Goal: Task Accomplishment & Management: Manage account settings

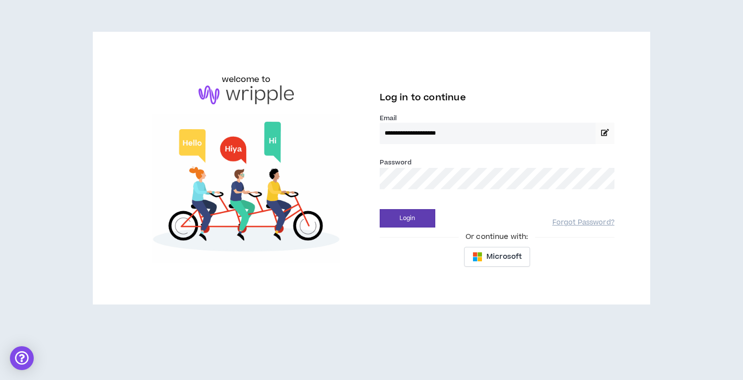
click at [407, 218] on button "Login" at bounding box center [408, 218] width 56 height 18
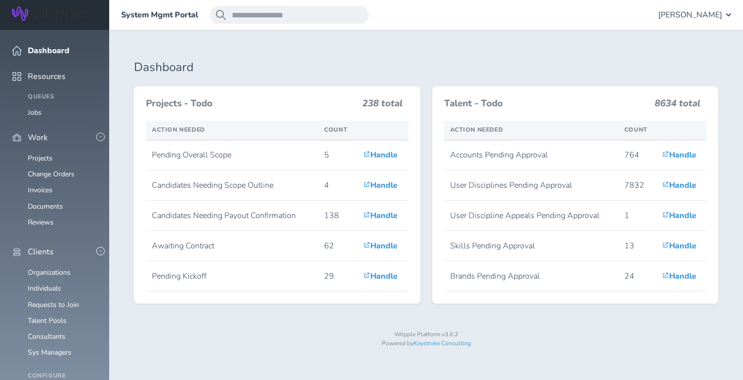
click at [702, 14] on span "[PERSON_NAME]" at bounding box center [690, 14] width 64 height 9
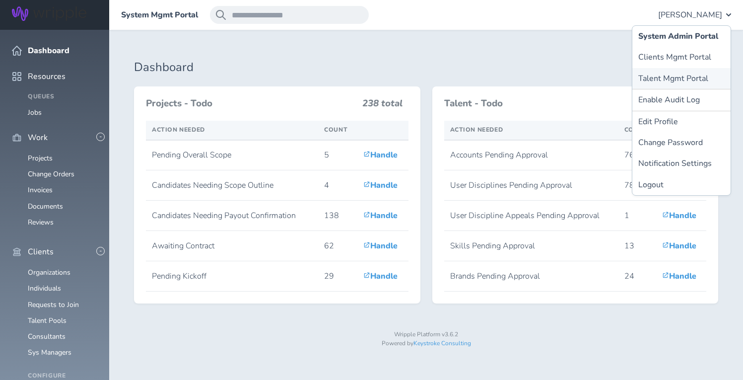
click at [664, 78] on link "Talent Mgmt Portal" at bounding box center [681, 78] width 98 height 21
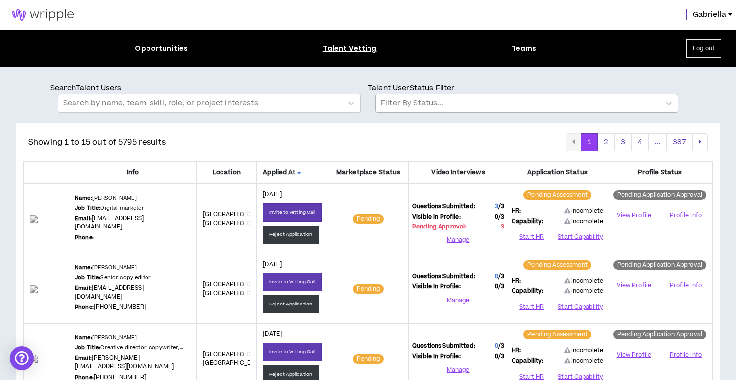
click at [473, 109] on div at bounding box center [518, 103] width 274 height 13
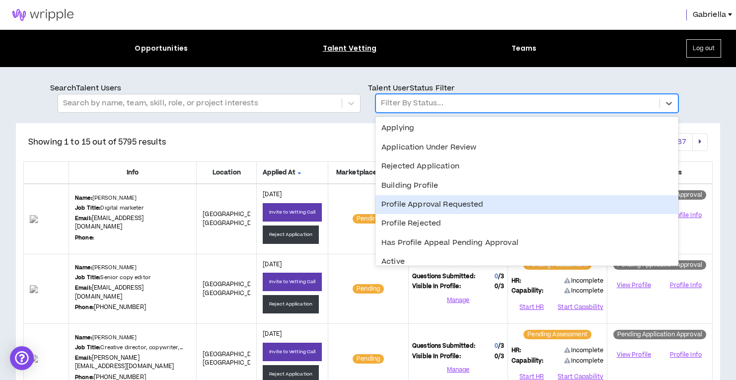
click at [417, 202] on div "Profile Approval Requested" at bounding box center [526, 204] width 303 height 19
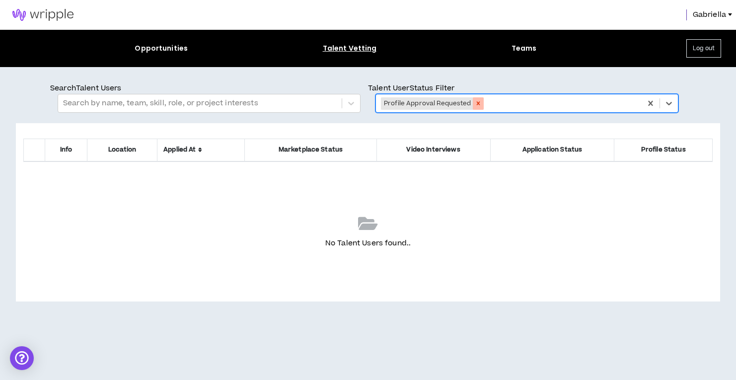
click at [477, 104] on icon "Remove Profile Approval Requested" at bounding box center [478, 103] width 7 height 7
click at [414, 106] on div at bounding box center [518, 103] width 274 height 13
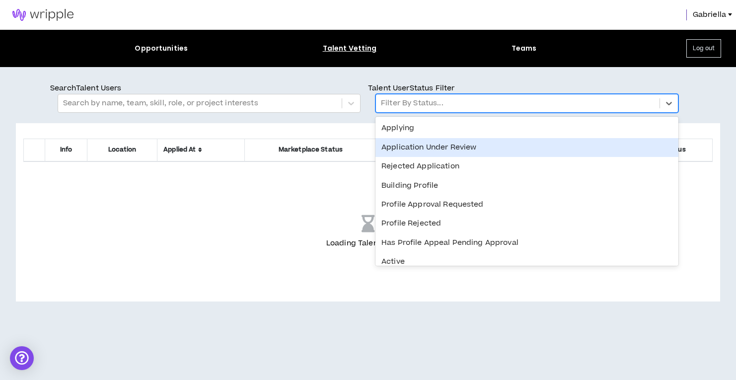
click at [410, 150] on div "Application Under Review" at bounding box center [526, 147] width 303 height 19
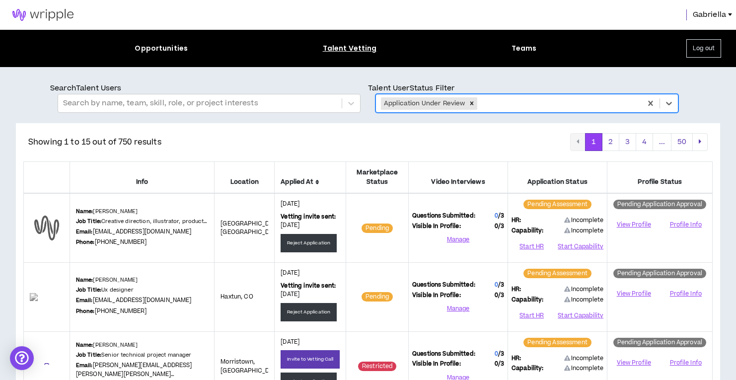
click at [319, 179] on icon at bounding box center [317, 182] width 4 height 6
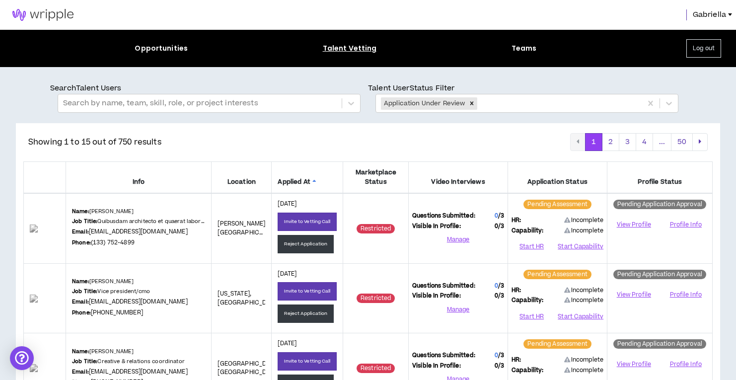
click at [316, 181] on icon at bounding box center [314, 182] width 4 height 6
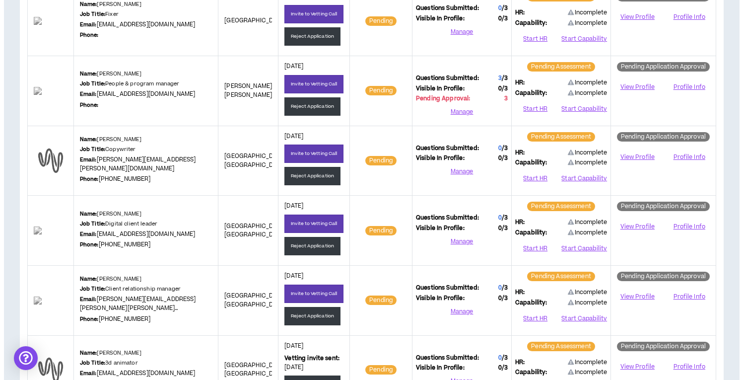
scroll to position [558, 0]
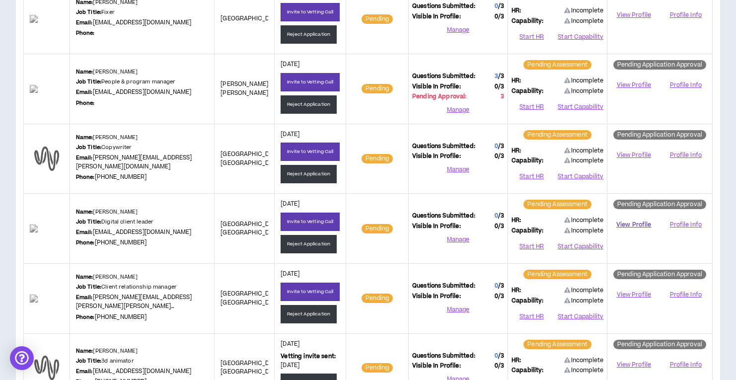
click at [626, 220] on link "View Profile" at bounding box center [634, 224] width 46 height 17
click at [534, 242] on button "Start HR" at bounding box center [531, 246] width 40 height 15
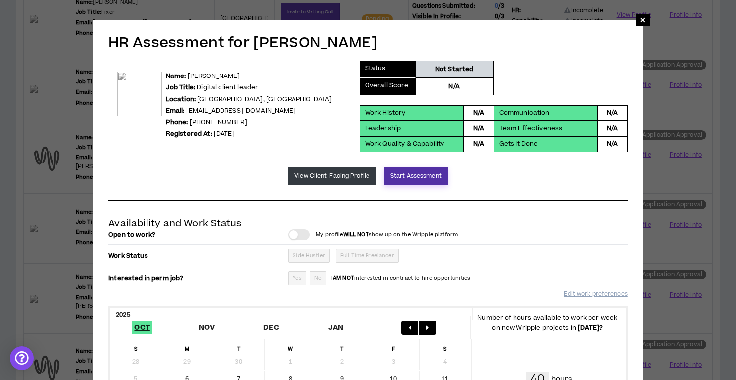
click at [397, 173] on button "Start Assessment" at bounding box center [416, 176] width 64 height 18
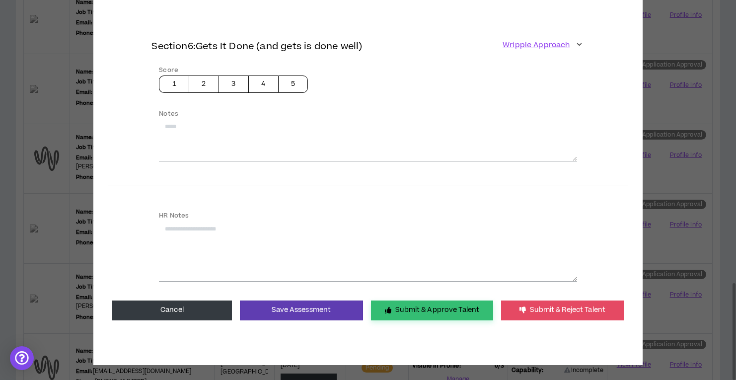
click at [403, 302] on button "Submit & Approve Talent" at bounding box center [432, 310] width 122 height 20
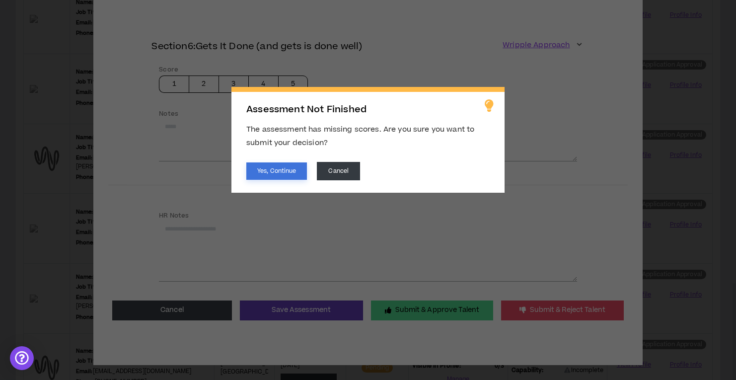
click at [282, 173] on button "Yes, Continue" at bounding box center [276, 170] width 61 height 17
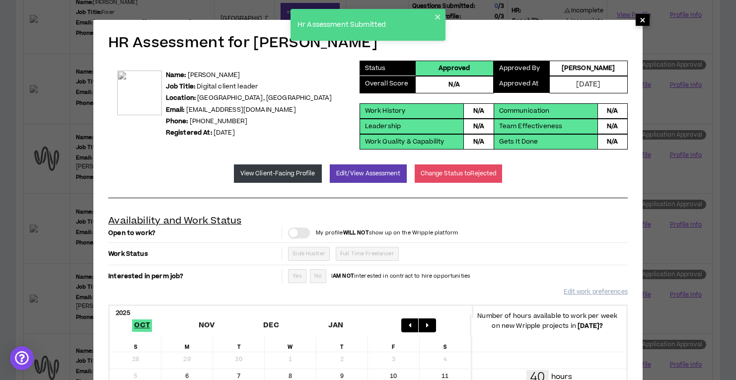
click at [637, 21] on span "×" at bounding box center [642, 20] width 14 height 12
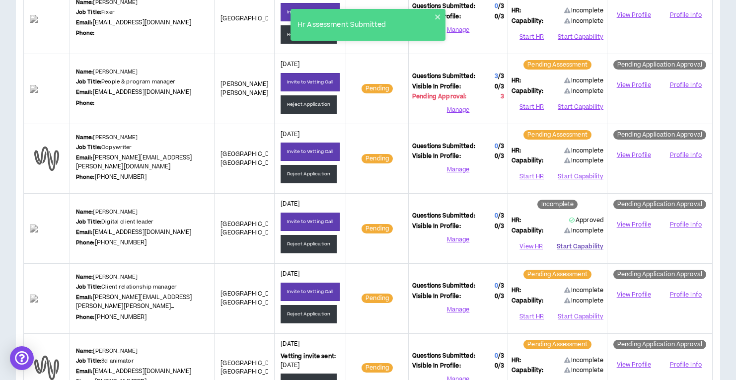
click at [592, 241] on button "Start Capability" at bounding box center [579, 246] width 47 height 15
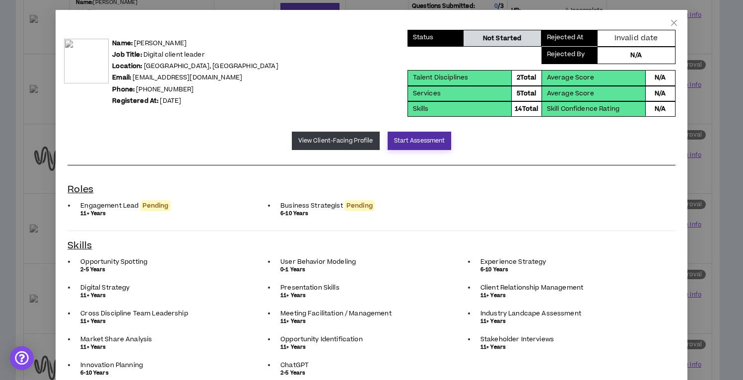
click at [422, 145] on button "Start Assessment" at bounding box center [420, 141] width 64 height 18
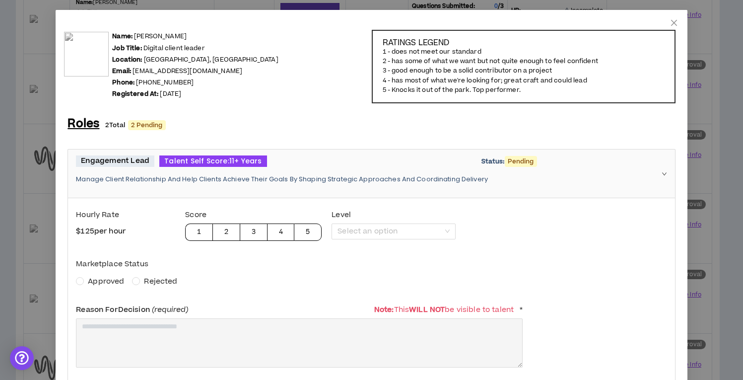
click at [109, 282] on span "Approved" at bounding box center [106, 281] width 36 height 10
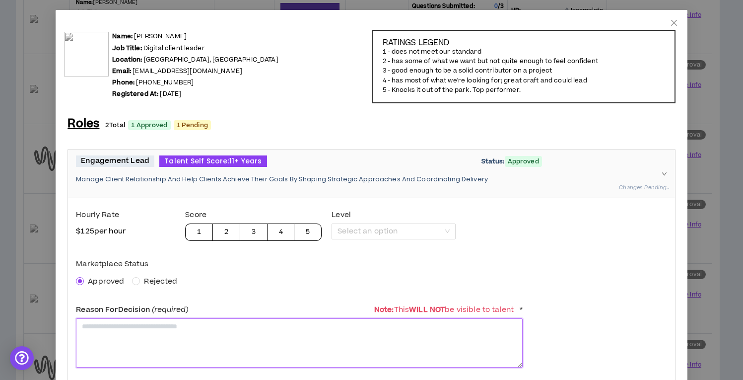
click at [111, 339] on textarea at bounding box center [299, 342] width 447 height 49
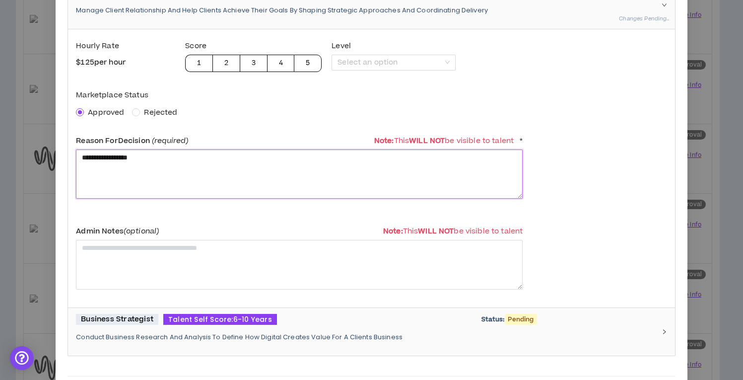
type textarea "**********"
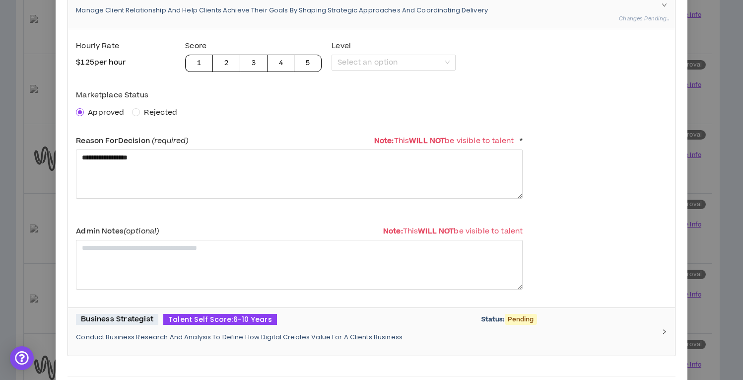
click at [200, 324] on div "Business Strategist Talent Self Score: 6-10 Years Status: Pending Conduct Busin…" at bounding box center [365, 332] width 579 height 36
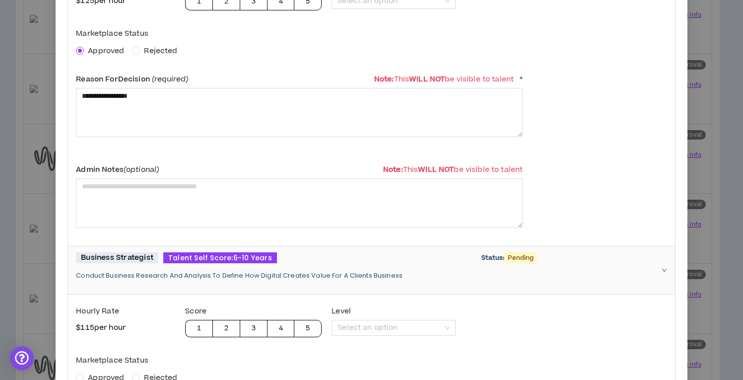
scroll to position [295, 0]
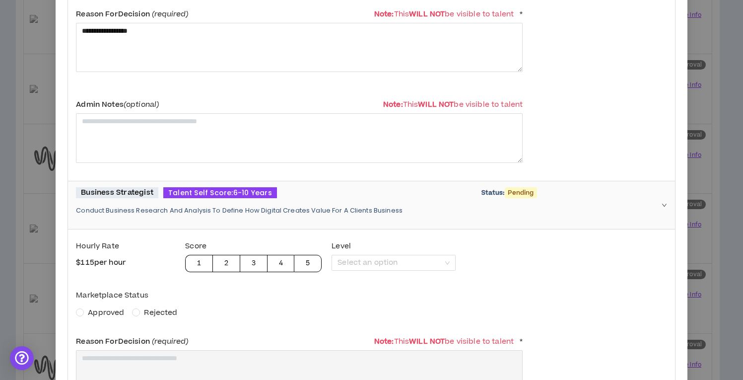
click at [111, 304] on div "Marketplace Status Approved Rejected" at bounding box center [299, 302] width 447 height 32
click at [109, 309] on span "Approved" at bounding box center [106, 312] width 36 height 10
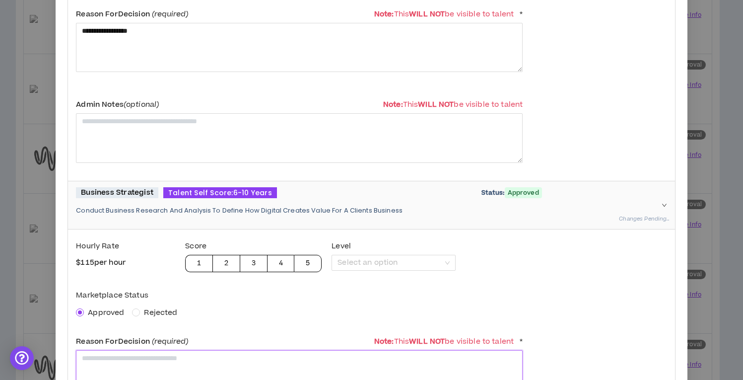
click at [126, 368] on textarea at bounding box center [299, 374] width 447 height 49
paste textarea "**********"
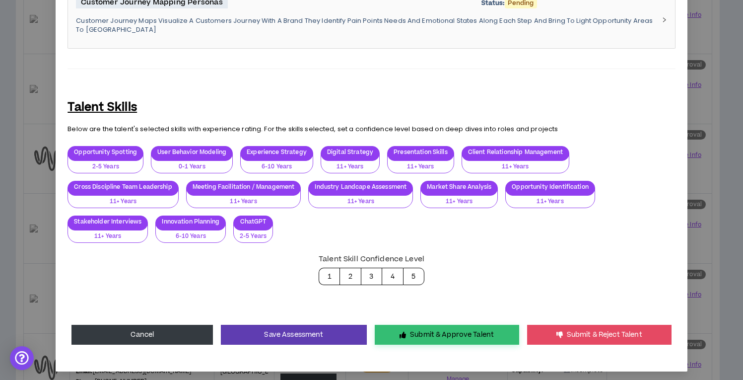
type textarea "**********"
drag, startPoint x: 418, startPoint y: 329, endPoint x: 388, endPoint y: 311, distance: 34.7
click at [418, 329] on button "Submit & Approve Talent" at bounding box center [447, 335] width 144 height 20
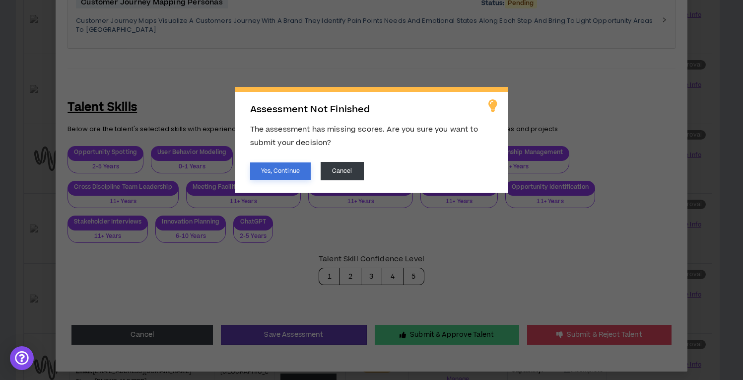
click at [263, 168] on button "Yes, Continue" at bounding box center [280, 170] width 61 height 17
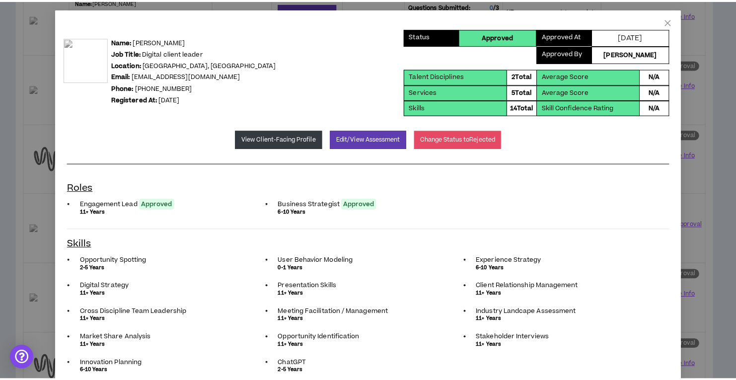
scroll to position [0, 0]
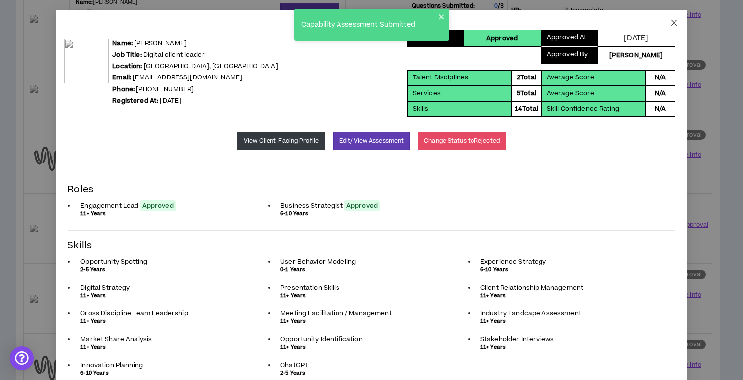
click at [670, 23] on icon "close" at bounding box center [674, 23] width 8 height 8
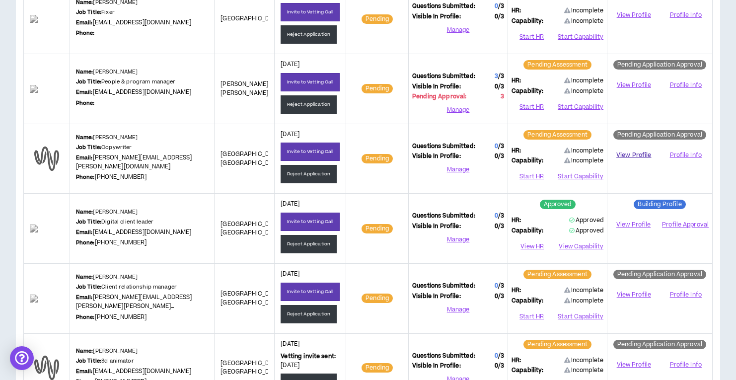
click at [634, 150] on link "View Profile" at bounding box center [634, 154] width 46 height 17
click at [290, 172] on button "Reject Application" at bounding box center [308, 174] width 56 height 18
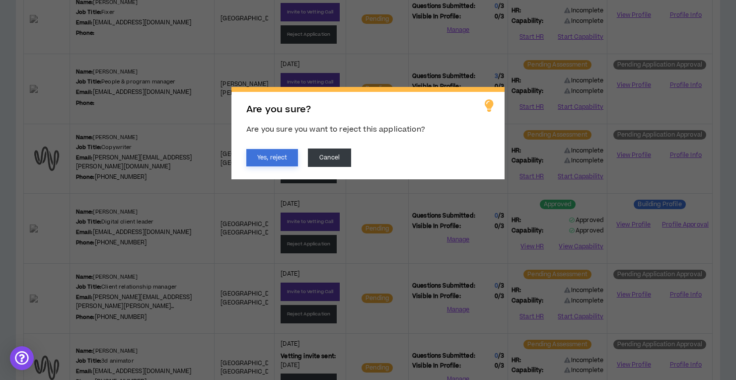
click at [277, 159] on button "Yes, reject" at bounding box center [272, 157] width 52 height 17
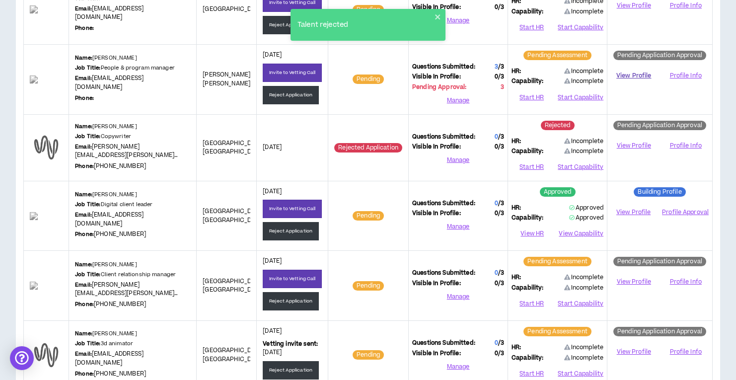
click at [631, 72] on link "View Profile" at bounding box center [634, 75] width 46 height 17
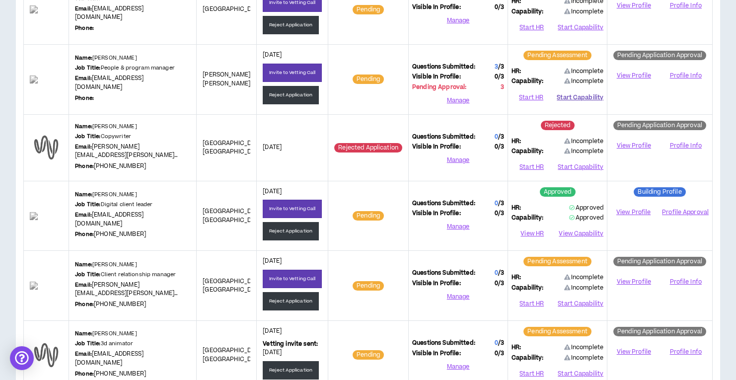
click at [576, 93] on button "Start Capability" at bounding box center [579, 97] width 47 height 15
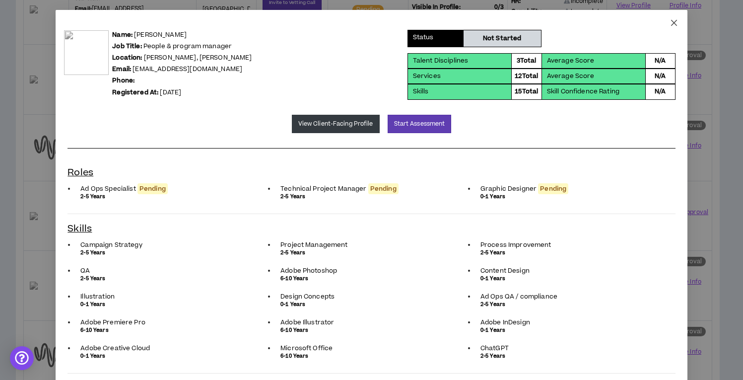
click at [670, 22] on icon "close" at bounding box center [674, 23] width 8 height 8
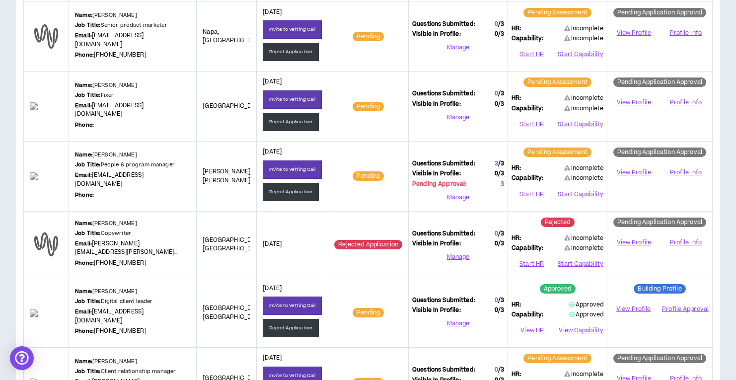
scroll to position [460, 0]
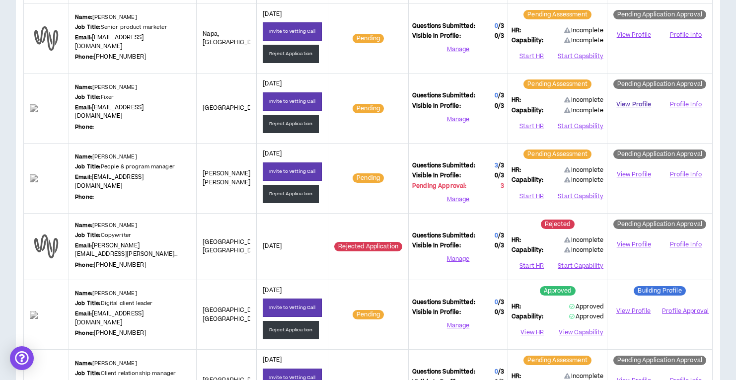
click at [634, 104] on link "View Profile" at bounding box center [634, 104] width 46 height 17
click at [294, 122] on button "Reject Application" at bounding box center [291, 124] width 56 height 18
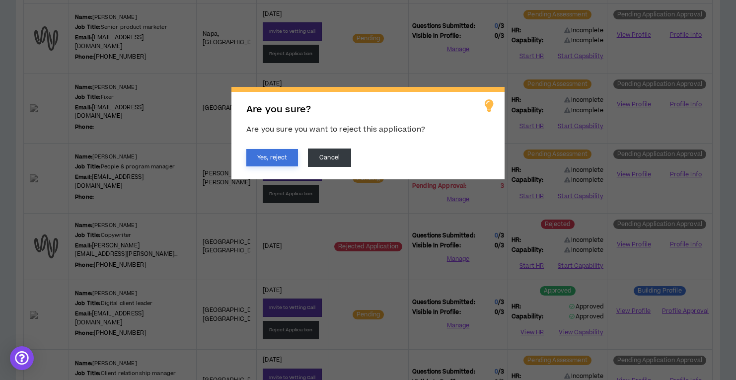
click at [271, 157] on button "Yes, reject" at bounding box center [272, 157] width 52 height 17
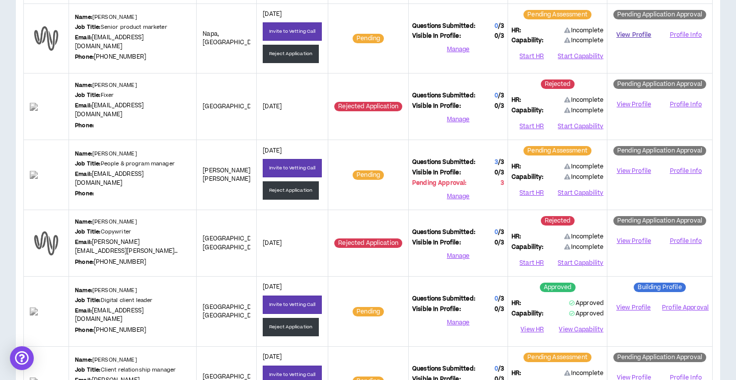
click at [633, 32] on link "View Profile" at bounding box center [634, 34] width 46 height 17
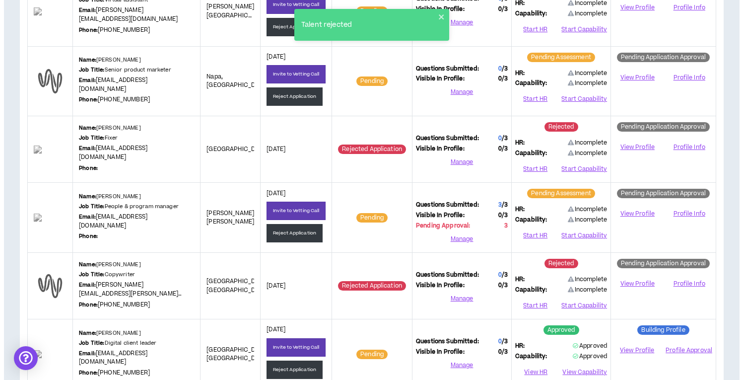
scroll to position [237, 0]
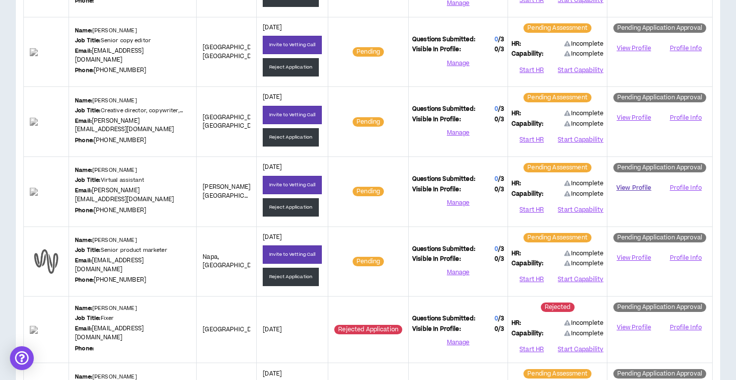
click at [625, 188] on link "View Profile" at bounding box center [634, 187] width 46 height 17
click at [295, 207] on button "Reject Application" at bounding box center [291, 207] width 56 height 18
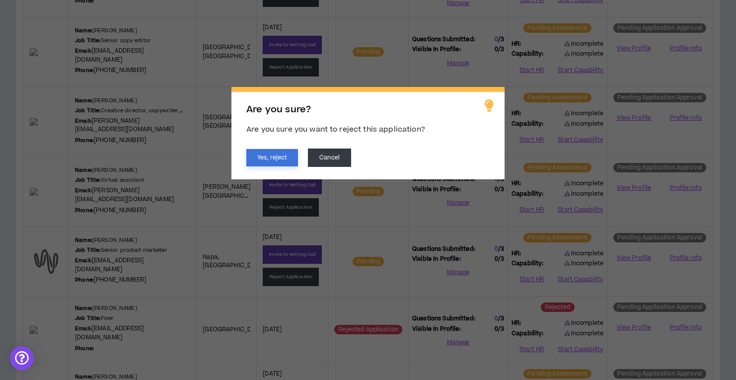
click at [260, 153] on button "Yes, reject" at bounding box center [272, 157] width 52 height 17
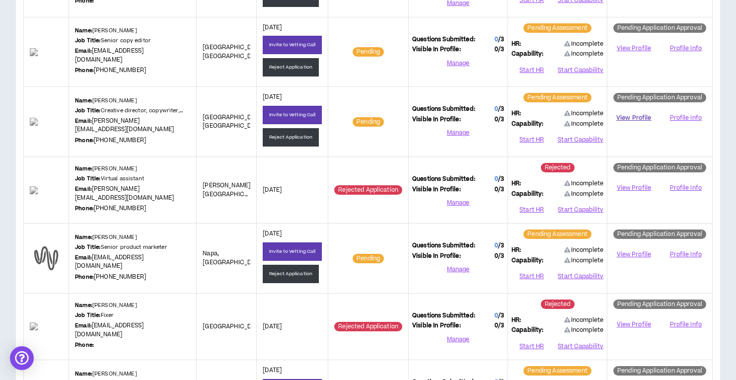
click at [621, 117] on link "View Profile" at bounding box center [634, 117] width 46 height 17
click at [530, 137] on button "Start HR" at bounding box center [531, 140] width 40 height 15
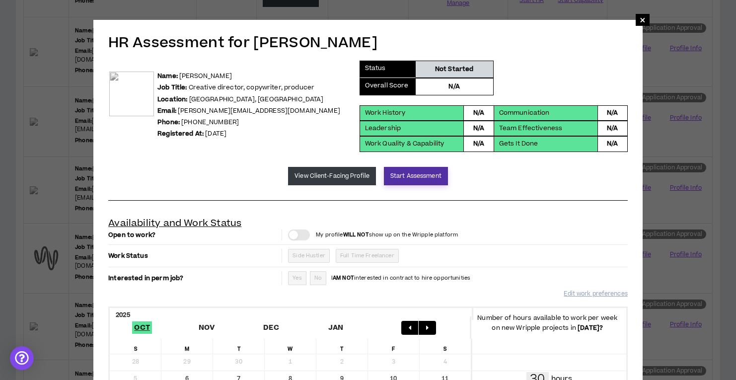
click at [404, 175] on button "Start Assessment" at bounding box center [416, 176] width 64 height 18
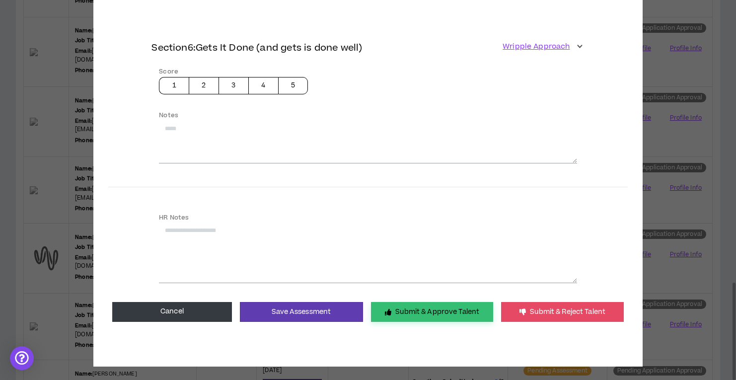
click at [408, 302] on button "Submit & Approve Talent" at bounding box center [432, 312] width 122 height 20
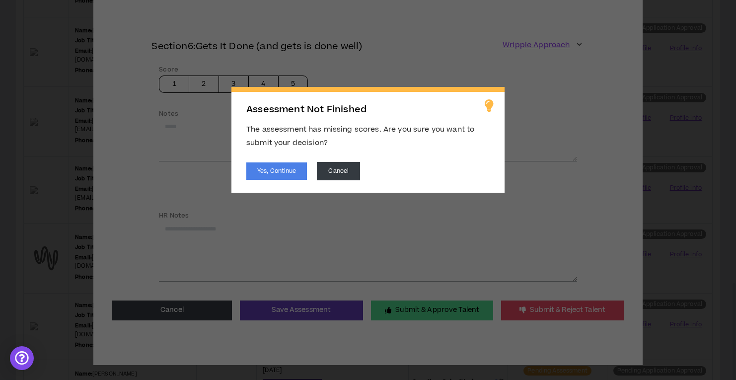
click at [272, 161] on div "Assessment Not Finished The assessment has missing scores. Are you sure you wan…" at bounding box center [367, 140] width 273 height 106
click at [271, 169] on button "Yes, Continue" at bounding box center [276, 170] width 61 height 17
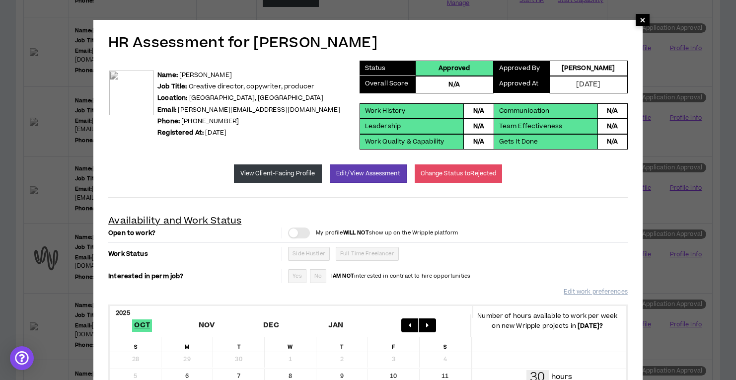
click at [640, 19] on span "×" at bounding box center [642, 20] width 6 height 12
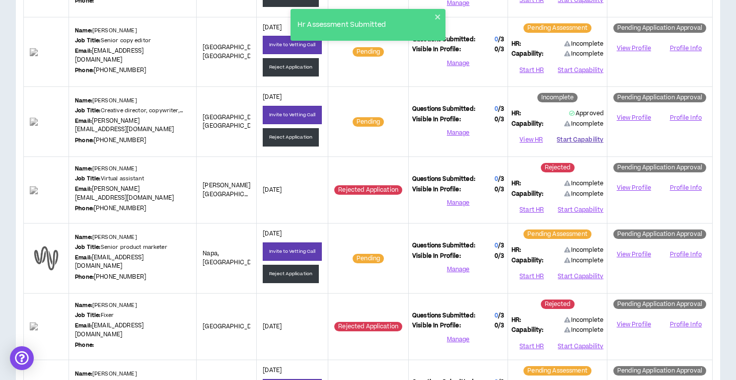
click at [578, 140] on button "Start Capability" at bounding box center [579, 140] width 47 height 15
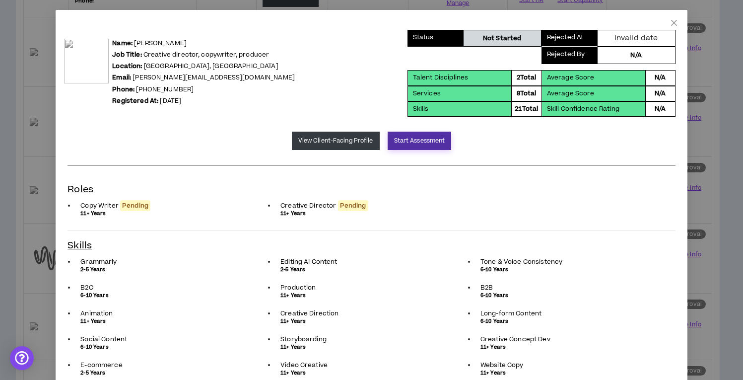
click at [412, 138] on button "Start Assessment" at bounding box center [420, 141] width 64 height 18
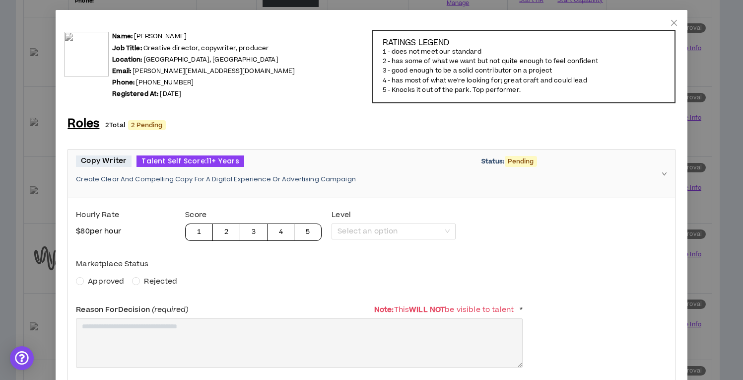
click at [98, 280] on span "Approved" at bounding box center [106, 281] width 36 height 10
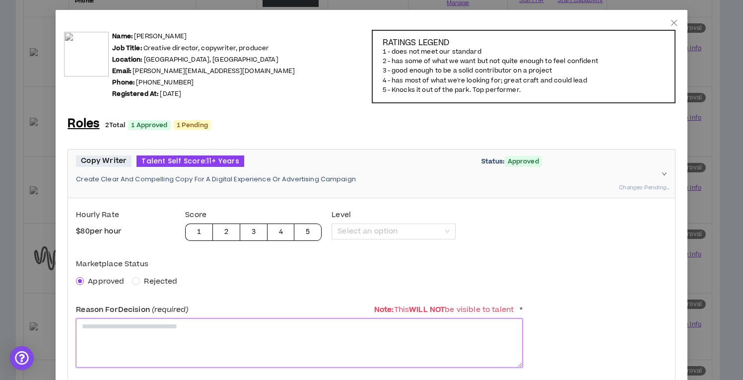
click at [103, 328] on textarea at bounding box center [299, 342] width 447 height 49
paste textarea "**********"
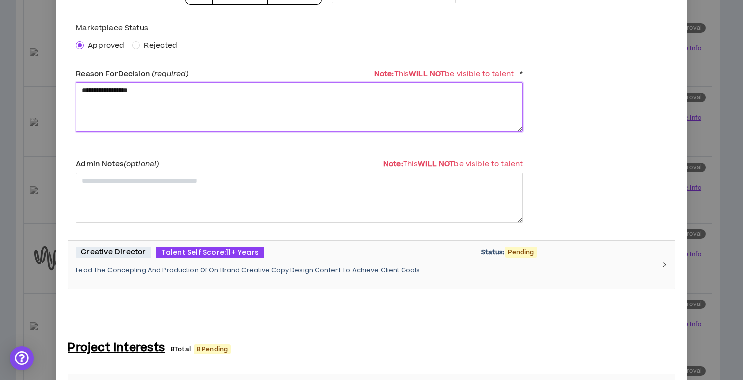
type textarea "**********"
click at [170, 283] on div "Creative Director Talent Self Score: 11+ Years Status: Pending Lead The Concept…" at bounding box center [371, 265] width 607 height 48
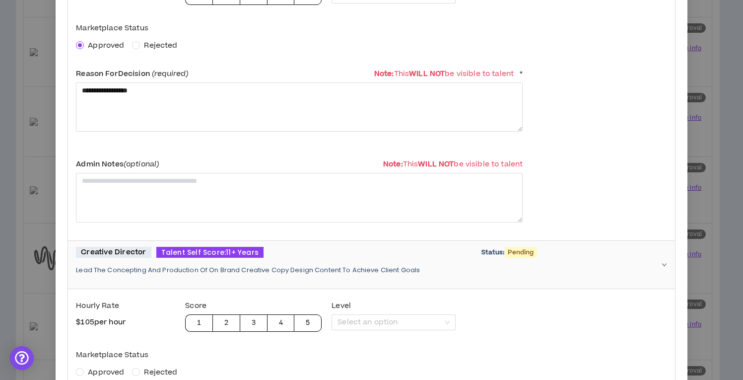
scroll to position [394, 0]
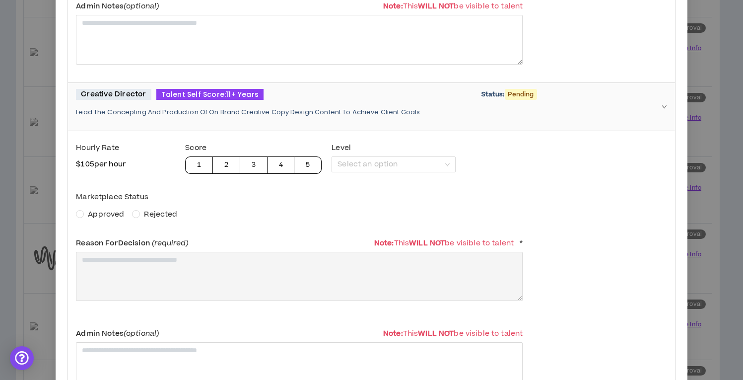
click at [112, 212] on span "Approved" at bounding box center [106, 214] width 36 height 10
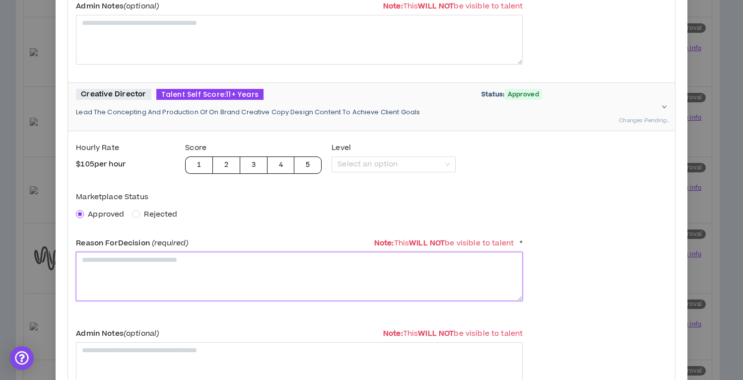
click at [110, 252] on textarea at bounding box center [299, 276] width 447 height 49
paste textarea "**********"
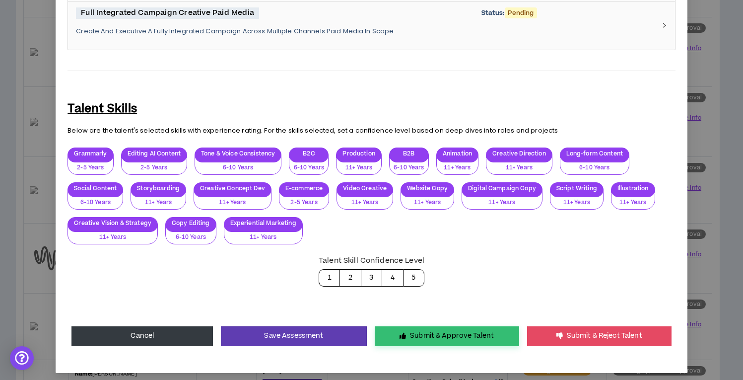
type textarea "**********"
click at [391, 333] on button "Submit & Approve Talent" at bounding box center [447, 336] width 144 height 20
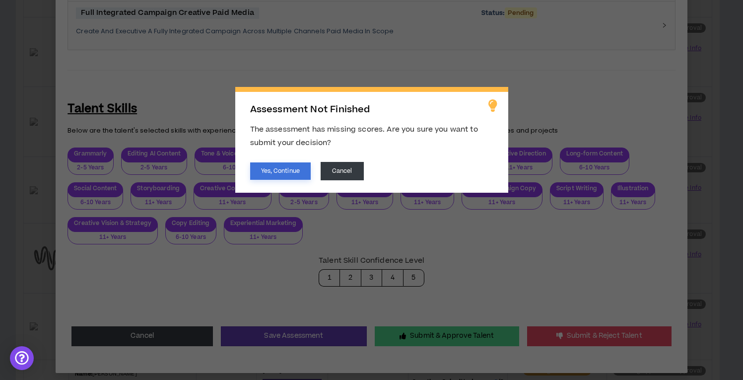
click at [282, 172] on button "Yes, Continue" at bounding box center [280, 170] width 61 height 17
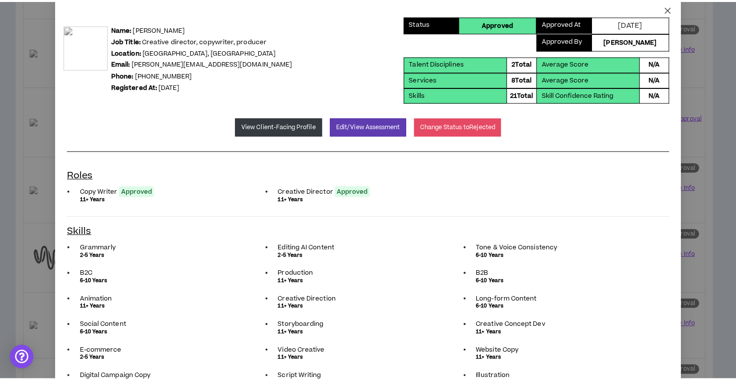
scroll to position [0, 0]
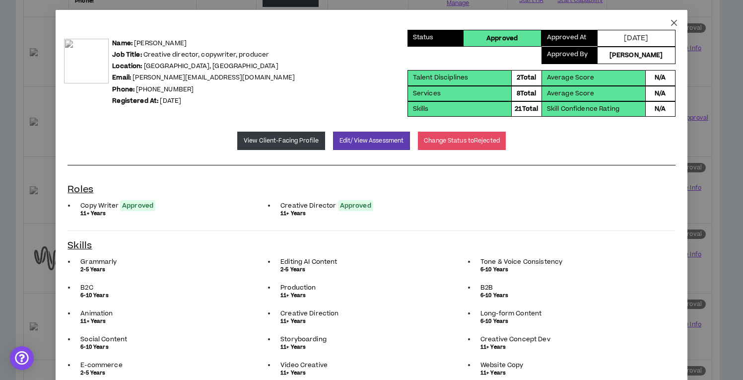
click at [670, 20] on icon "close" at bounding box center [674, 23] width 8 height 8
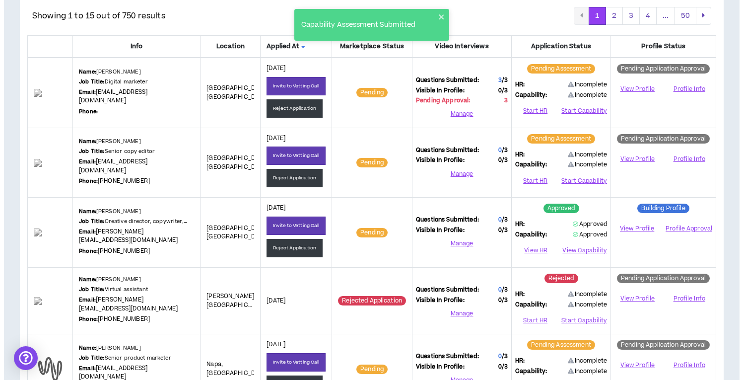
scroll to position [80, 0]
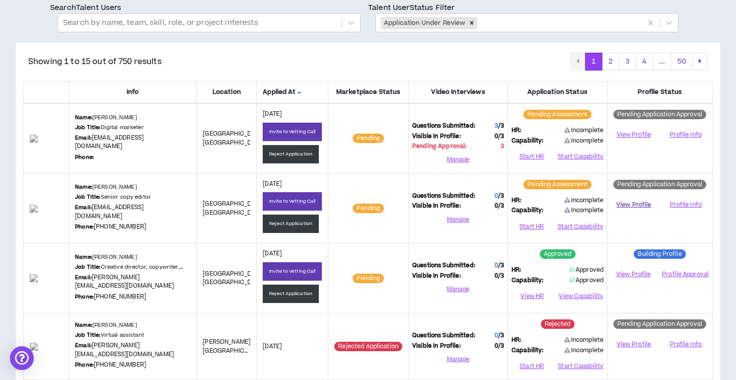
click at [634, 204] on link "View Profile" at bounding box center [634, 204] width 46 height 17
click at [535, 222] on button "Start HR" at bounding box center [531, 226] width 40 height 15
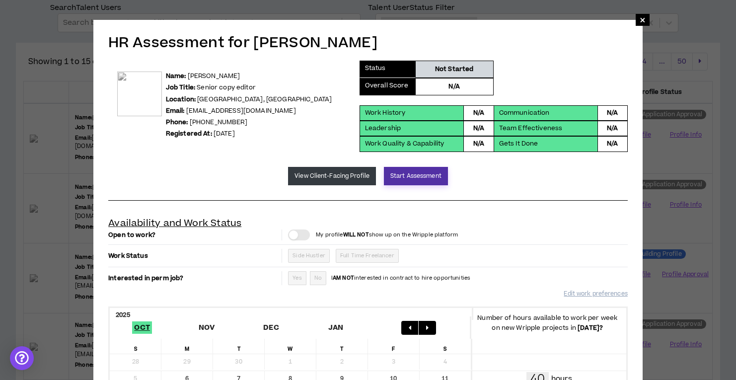
click at [425, 182] on button "Start Assessment" at bounding box center [416, 176] width 64 height 18
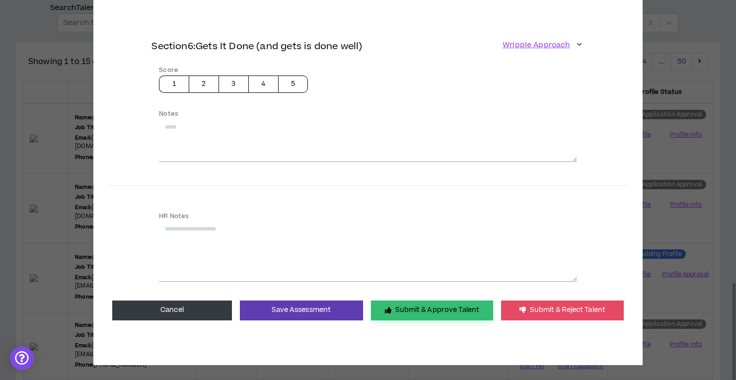
click at [413, 301] on button "Submit & Approve Talent" at bounding box center [432, 310] width 122 height 20
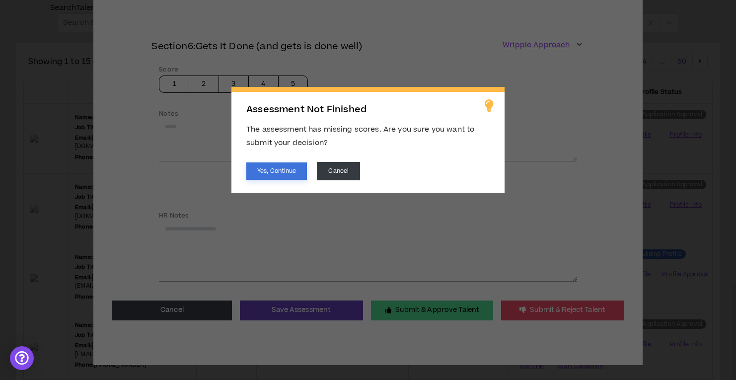
click at [289, 169] on button "Yes, Continue" at bounding box center [276, 170] width 61 height 17
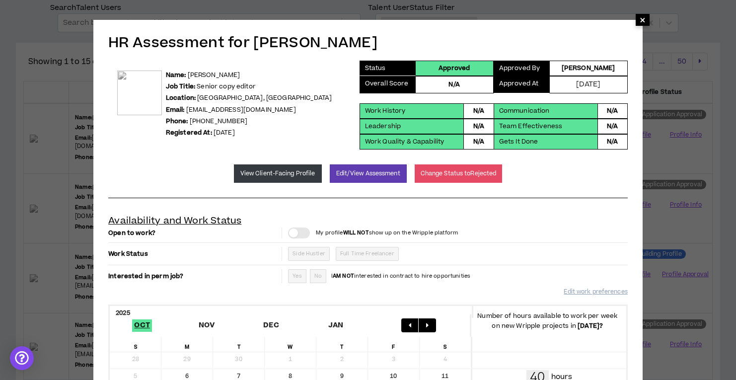
click at [640, 19] on span "×" at bounding box center [642, 20] width 6 height 12
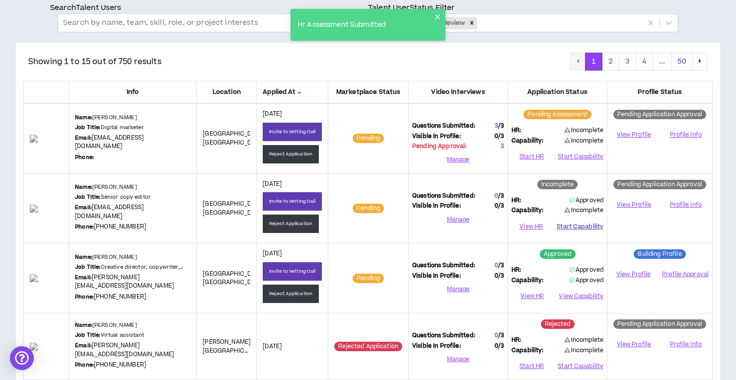
click at [566, 225] on button "Start Capability" at bounding box center [579, 226] width 47 height 15
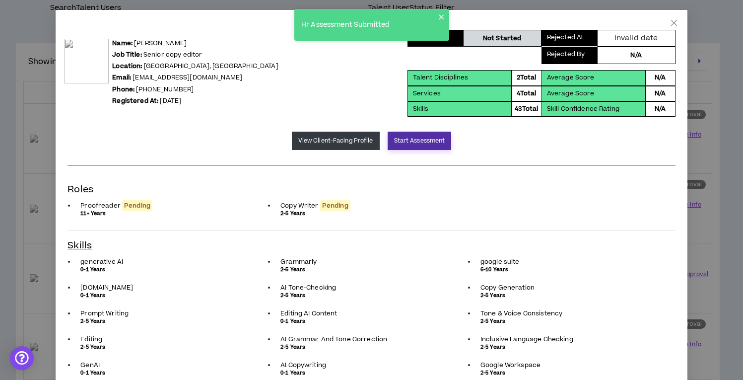
click at [411, 140] on button "Start Assessment" at bounding box center [420, 141] width 64 height 18
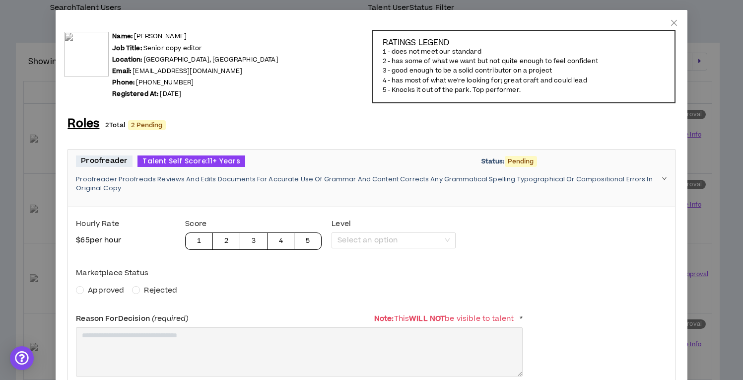
click at [116, 287] on span "Approved" at bounding box center [106, 290] width 36 height 10
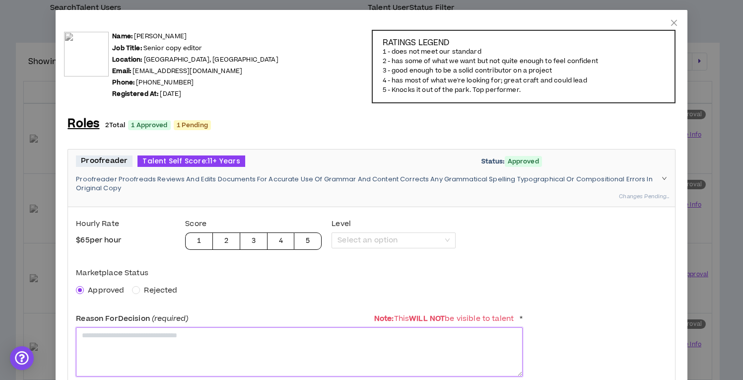
click at [126, 344] on textarea at bounding box center [299, 351] width 447 height 49
paste textarea "**********"
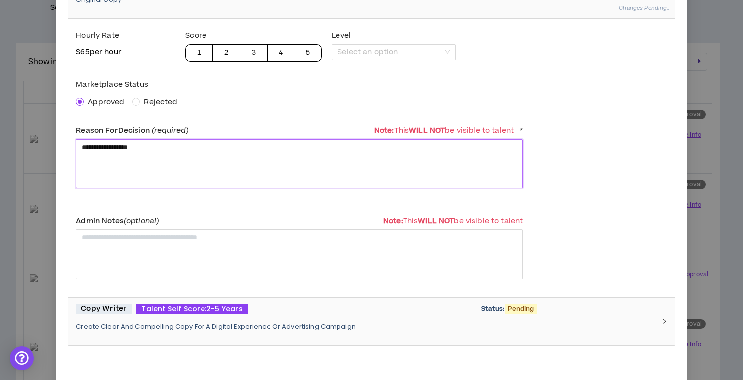
type textarea "**********"
click at [177, 327] on p "Create Clear And Compelling Copy For A Digital Experience Or Advertising Campai…" at bounding box center [365, 326] width 579 height 9
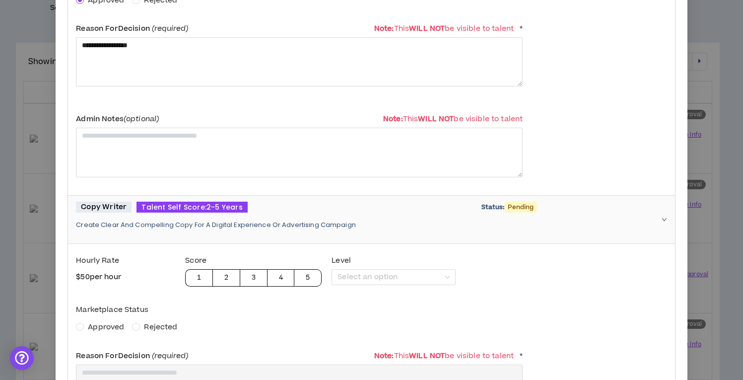
scroll to position [371, 0]
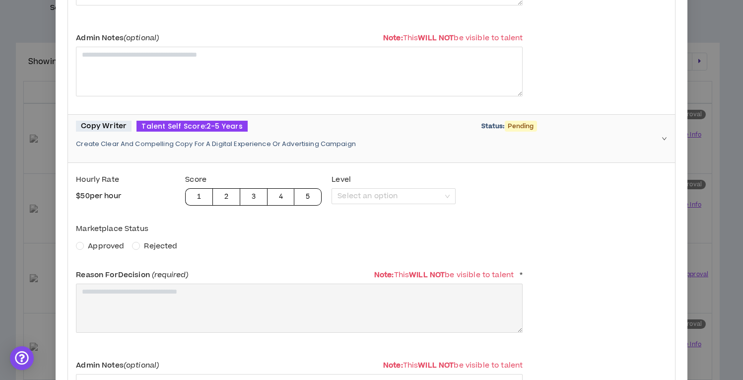
drag, startPoint x: 101, startPoint y: 248, endPoint x: 105, endPoint y: 264, distance: 16.9
click at [101, 247] on span "Approved" at bounding box center [106, 246] width 36 height 10
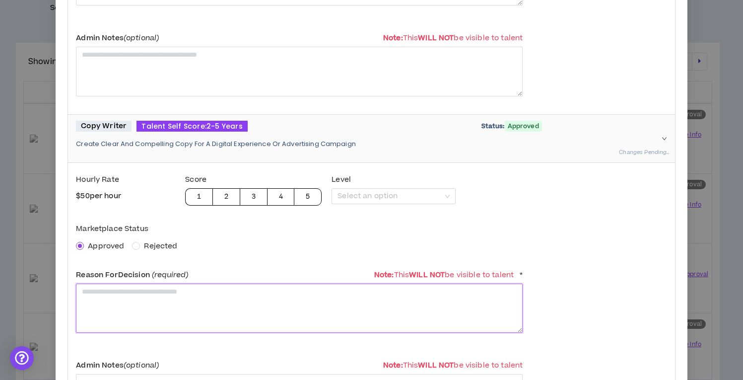
click at [113, 289] on textarea at bounding box center [299, 307] width 447 height 49
paste textarea "**********"
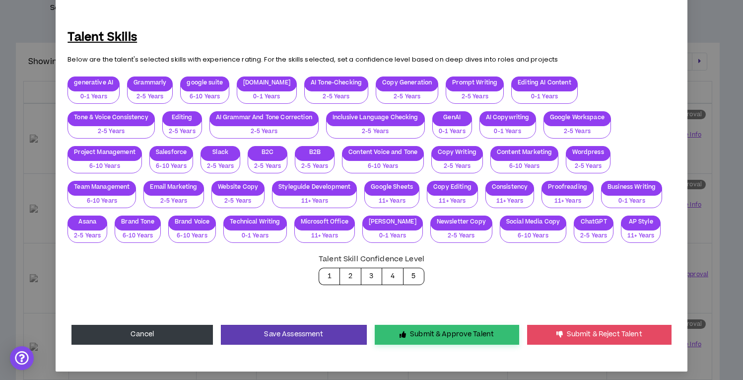
type textarea "**********"
click at [479, 329] on button "Submit & Approve Talent" at bounding box center [447, 335] width 144 height 20
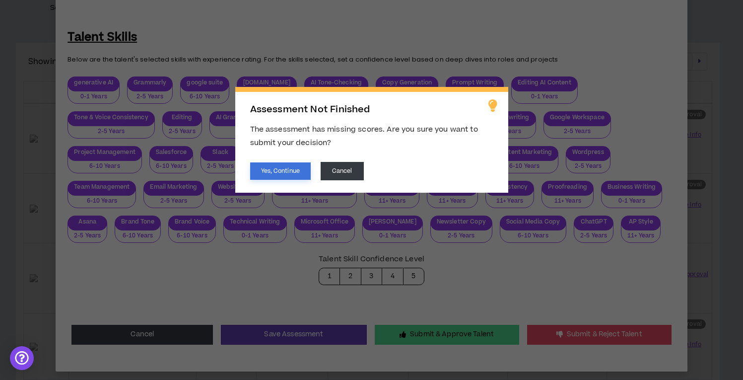
click at [274, 164] on button "Yes, Continue" at bounding box center [280, 170] width 61 height 17
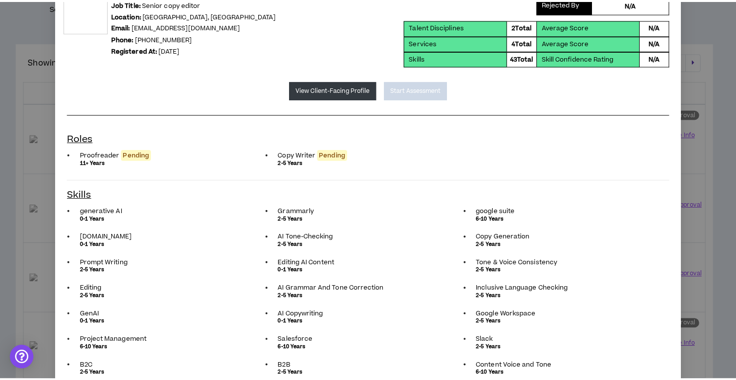
scroll to position [0, 0]
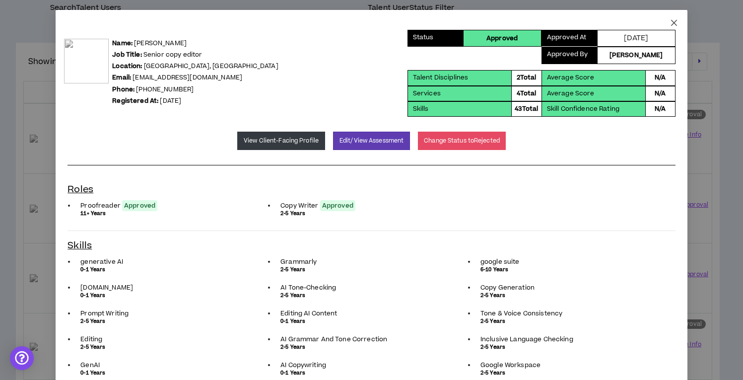
click at [671, 24] on icon "close" at bounding box center [674, 23] width 6 height 6
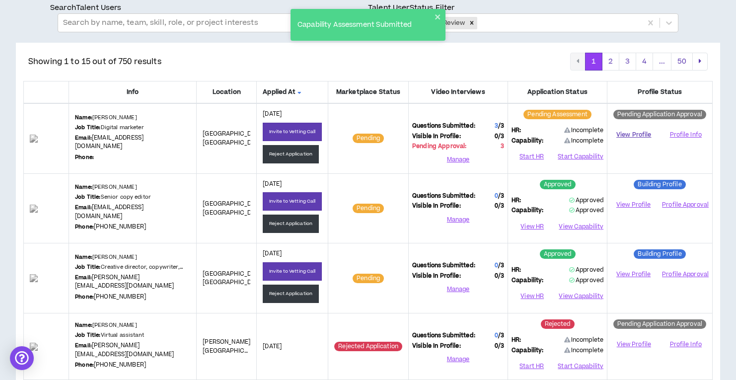
click at [626, 135] on link "View Profile" at bounding box center [634, 134] width 46 height 17
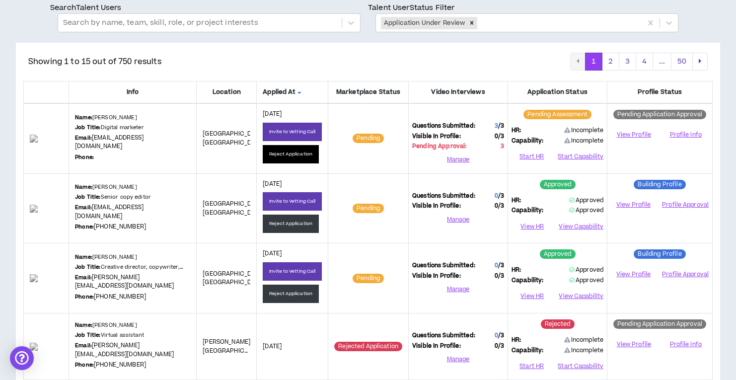
click at [292, 152] on button "Reject Application" at bounding box center [291, 154] width 56 height 18
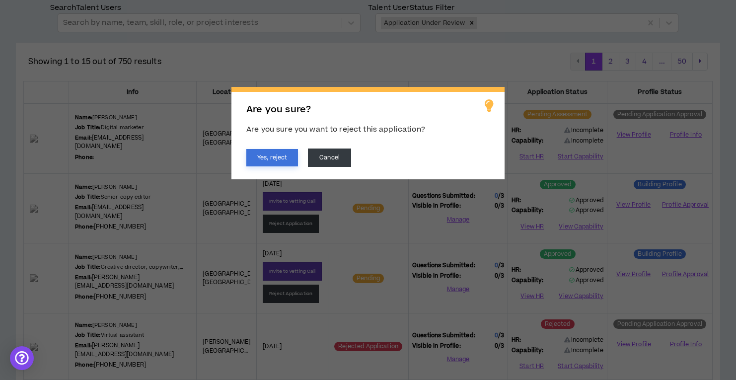
click at [279, 157] on button "Yes, reject" at bounding box center [272, 157] width 52 height 17
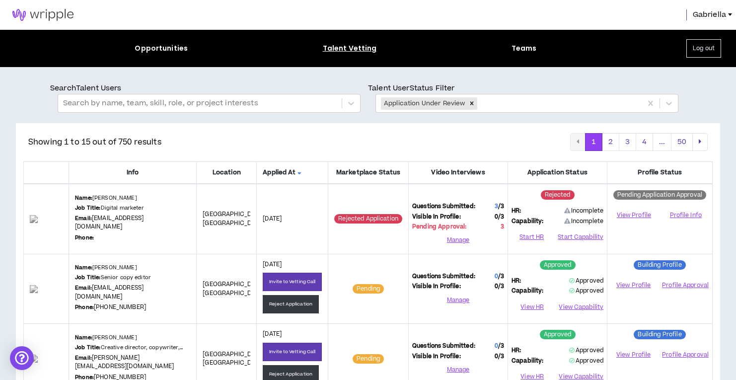
click at [47, 9] on img at bounding box center [43, 15] width 86 height 12
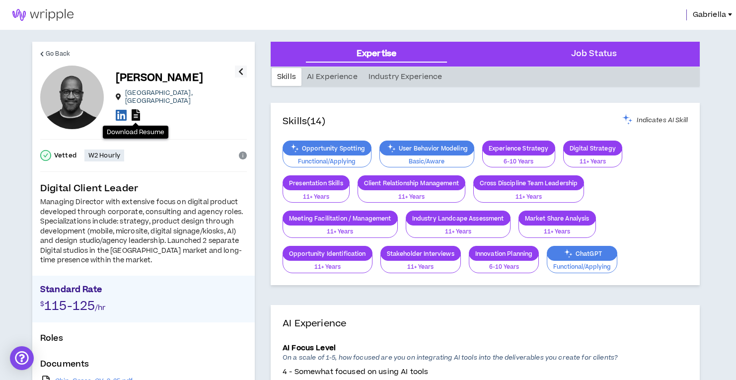
click at [135, 111] on icon at bounding box center [136, 114] width 8 height 11
click at [121, 112] on icon at bounding box center [121, 115] width 11 height 12
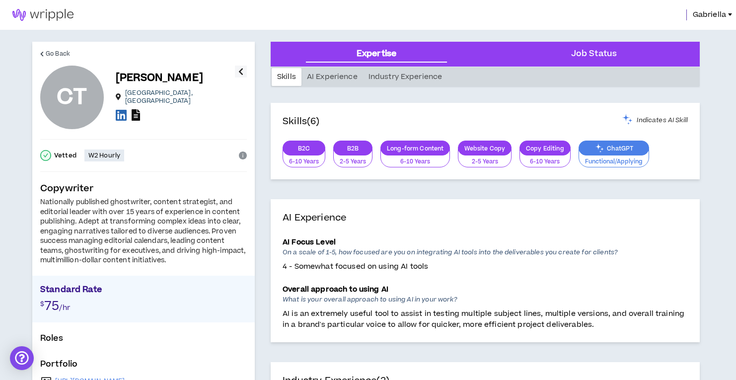
click at [136, 109] on icon at bounding box center [136, 114] width 8 height 11
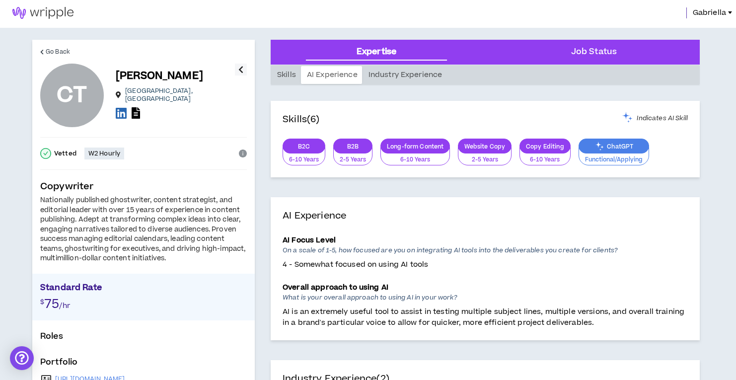
scroll to position [14, 0]
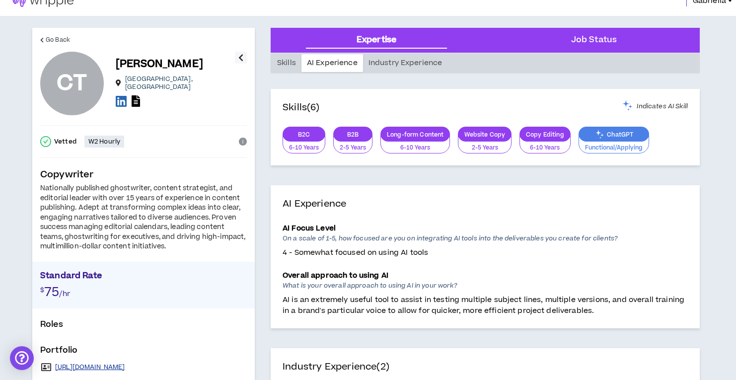
click at [125, 365] on link "https://docs.google.com/document/d/1e-V4msxcjI4yafuEj1I1tBqBrlIzDYhFJmsl6SyLpsg…" at bounding box center [90, 367] width 70 height 8
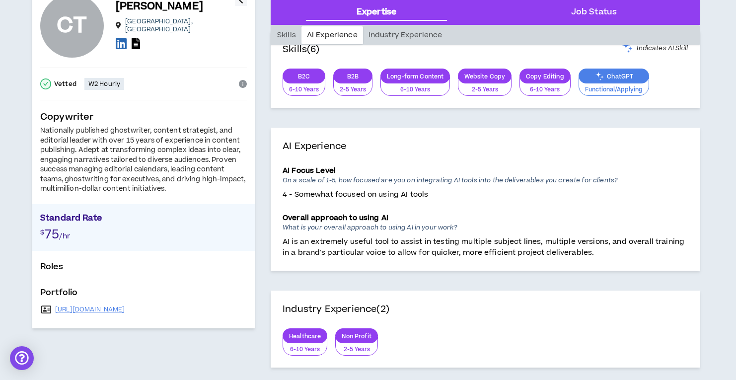
scroll to position [73, 0]
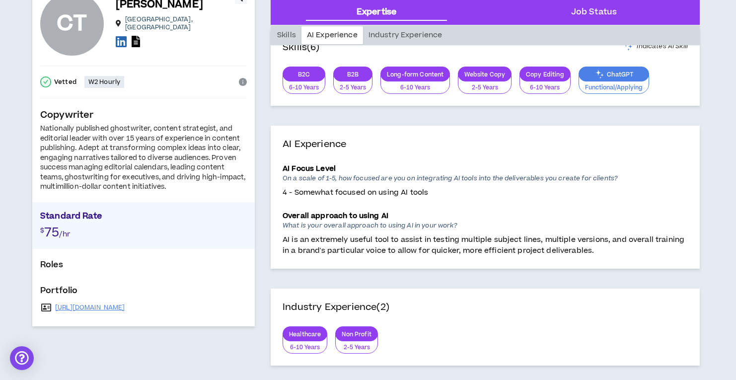
click at [121, 37] on icon at bounding box center [121, 41] width 11 height 12
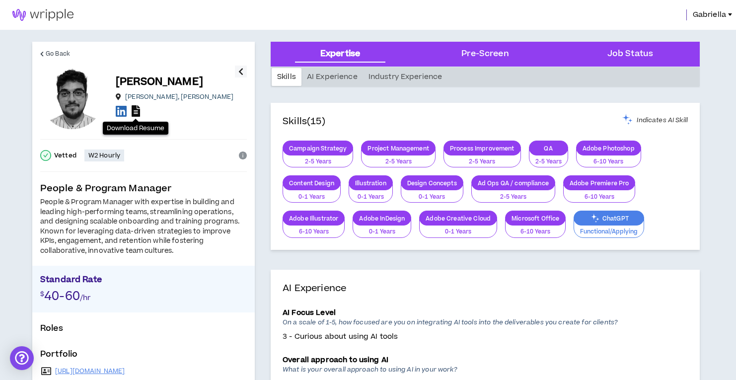
click at [135, 112] on icon at bounding box center [136, 110] width 8 height 11
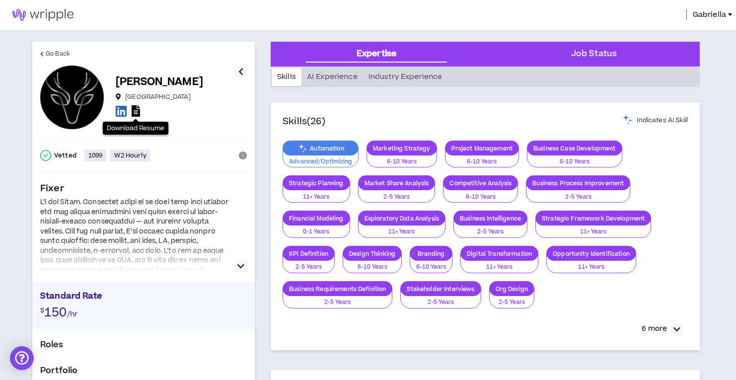
click at [137, 113] on icon at bounding box center [136, 110] width 8 height 11
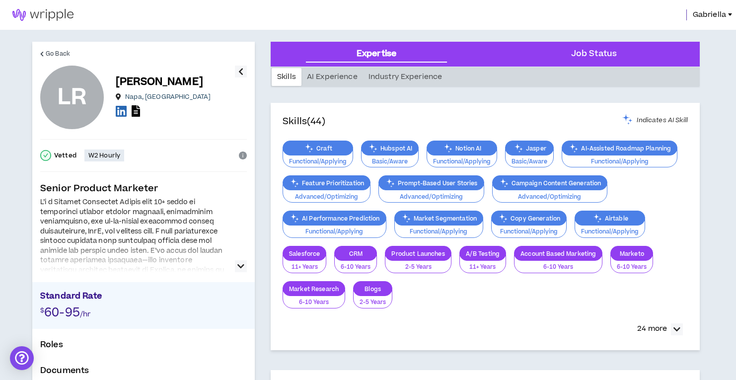
click at [238, 266] on icon "button" at bounding box center [240, 266] width 7 height 12
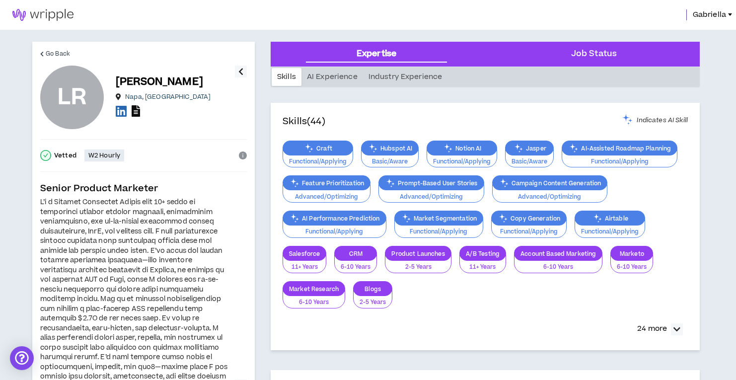
click at [137, 113] on icon at bounding box center [136, 110] width 8 height 11
click at [122, 112] on icon at bounding box center [121, 111] width 11 height 12
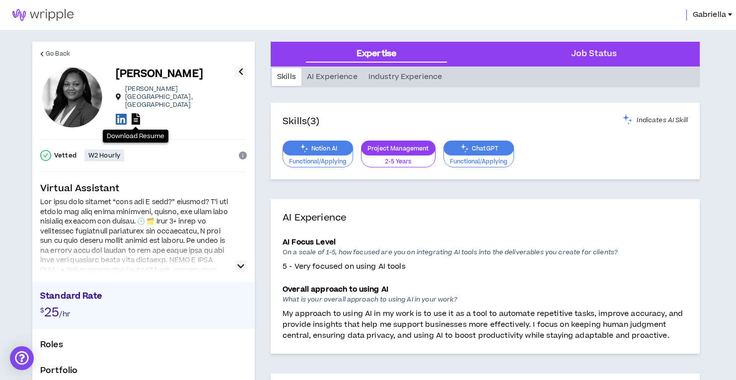
click at [133, 113] on icon at bounding box center [136, 118] width 8 height 11
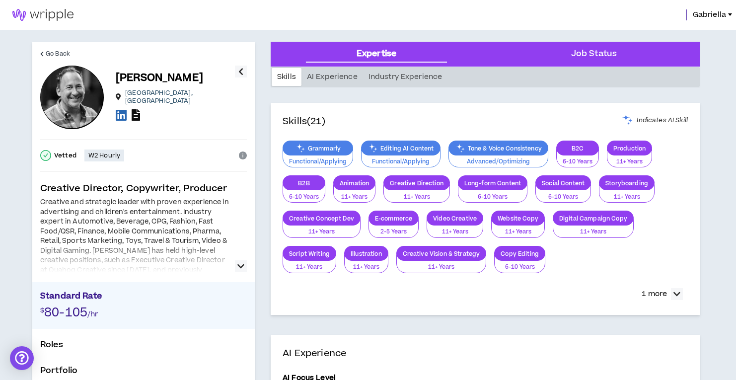
click at [137, 110] on icon at bounding box center [136, 114] width 8 height 11
click at [119, 113] on icon at bounding box center [121, 115] width 11 height 12
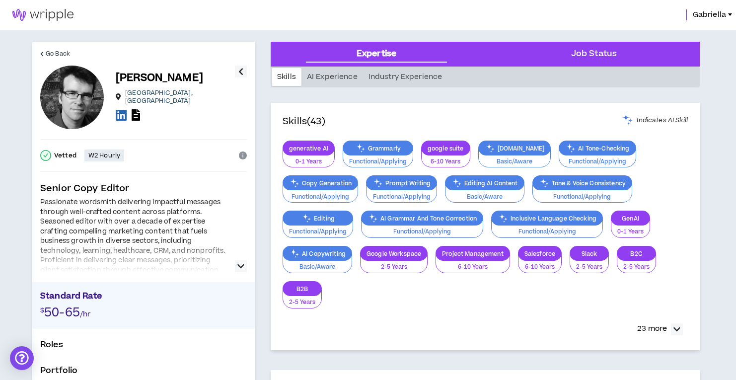
click at [239, 263] on icon "button" at bounding box center [240, 266] width 7 height 12
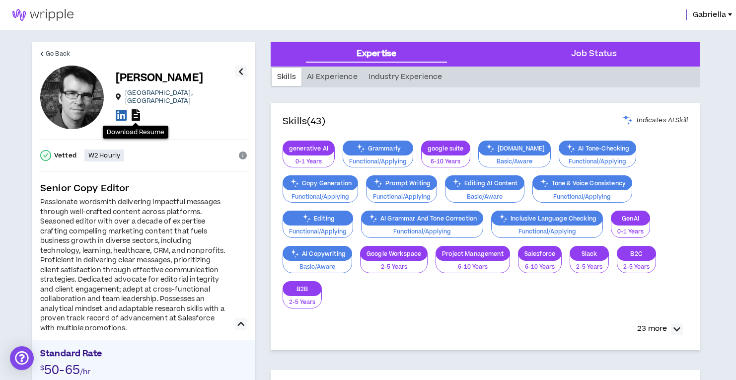
click at [136, 110] on icon at bounding box center [136, 114] width 8 height 11
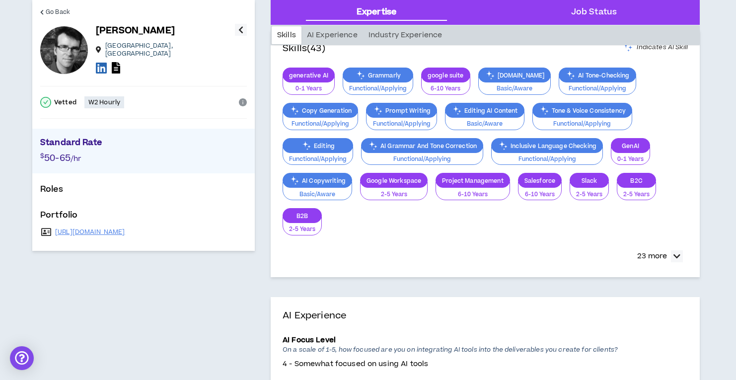
scroll to position [187, 0]
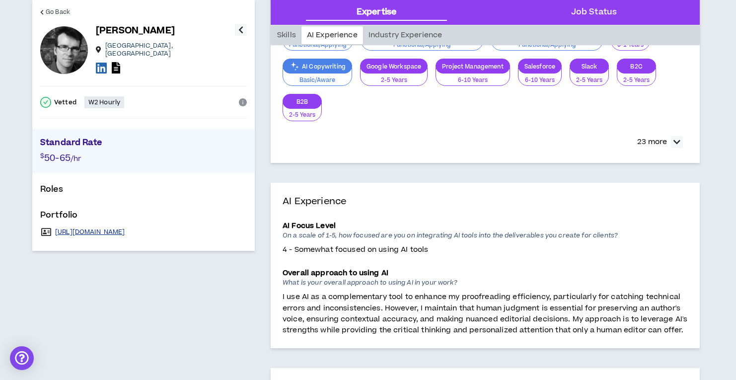
click at [125, 228] on link "https://www.clippings.me/users/danielacuff" at bounding box center [90, 232] width 70 height 8
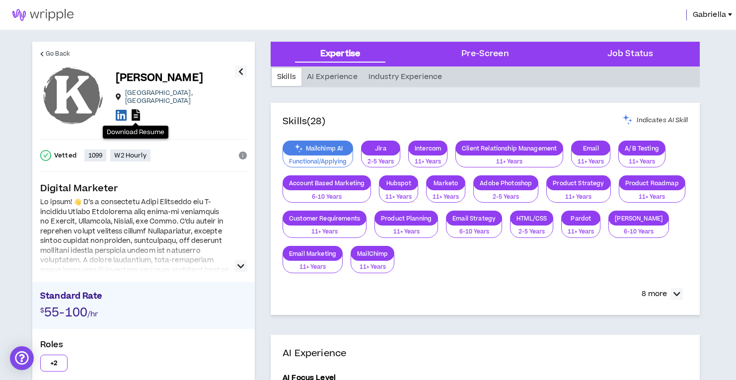
click at [136, 110] on icon at bounding box center [136, 114] width 8 height 11
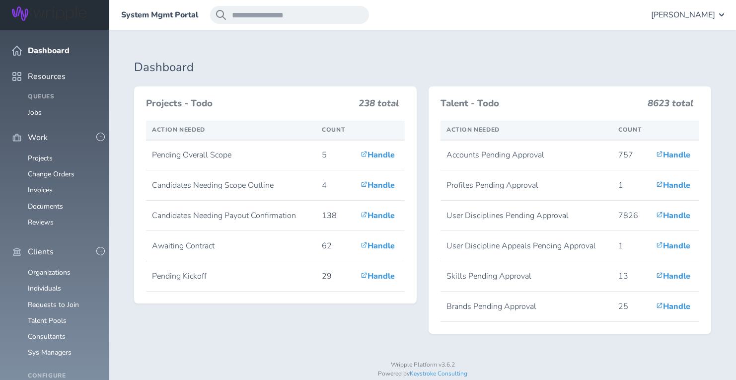
scroll to position [283, 0]
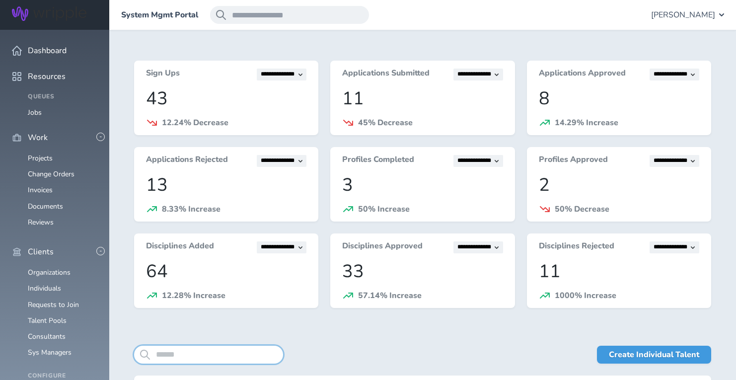
click at [192, 350] on input "search" at bounding box center [208, 354] width 149 height 18
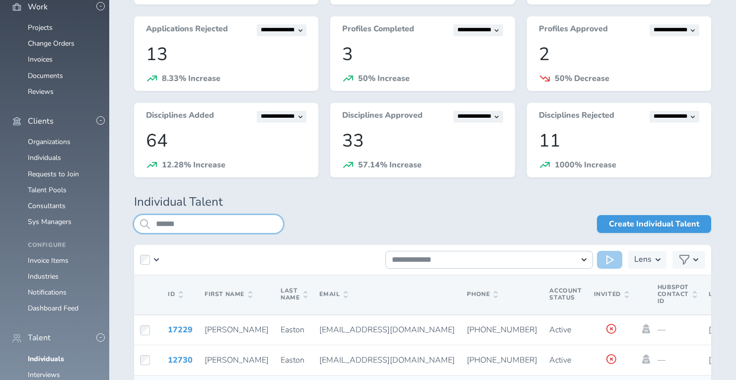
scroll to position [149, 0]
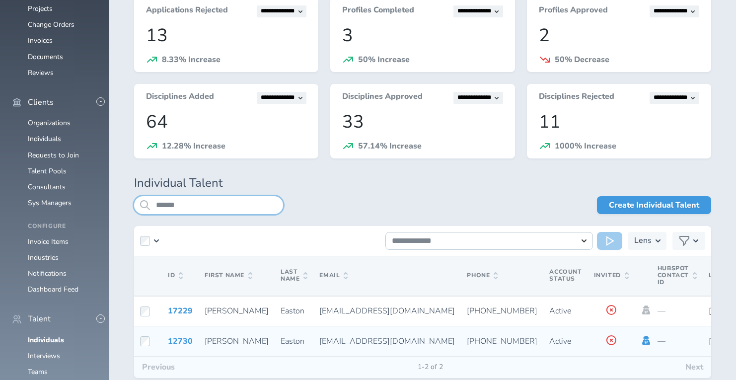
type input "******"
click at [642, 340] on icon at bounding box center [646, 340] width 8 height 9
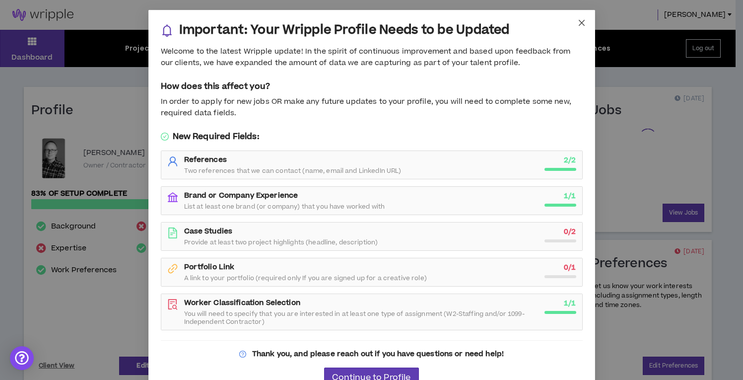
click at [578, 21] on icon "close" at bounding box center [582, 23] width 8 height 8
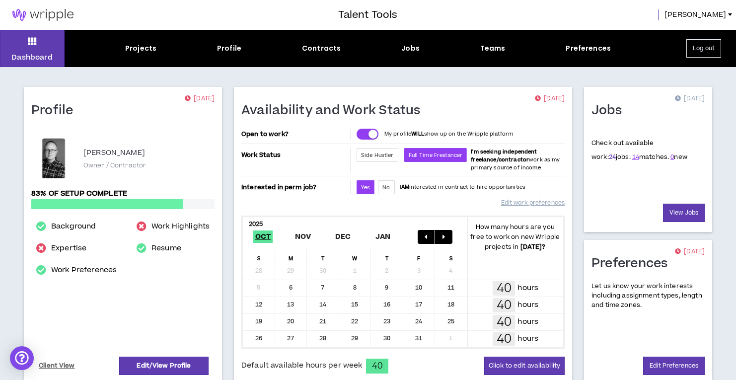
click at [609, 156] on link "24" at bounding box center [612, 156] width 7 height 9
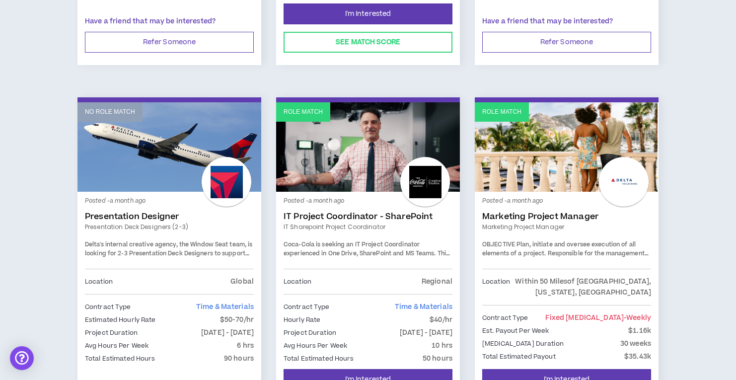
scroll to position [1699, 0]
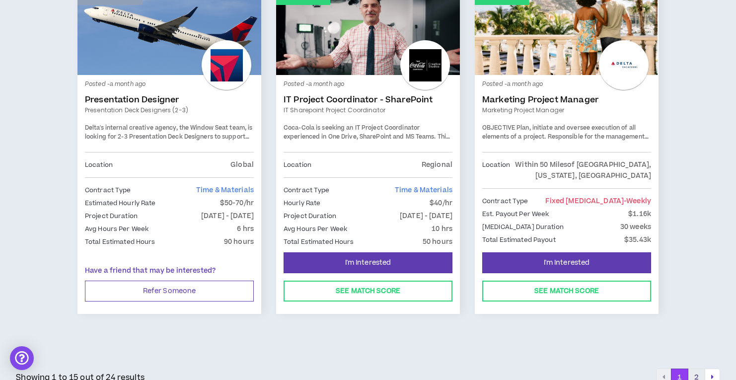
click at [697, 368] on button "2" at bounding box center [695, 377] width 17 height 18
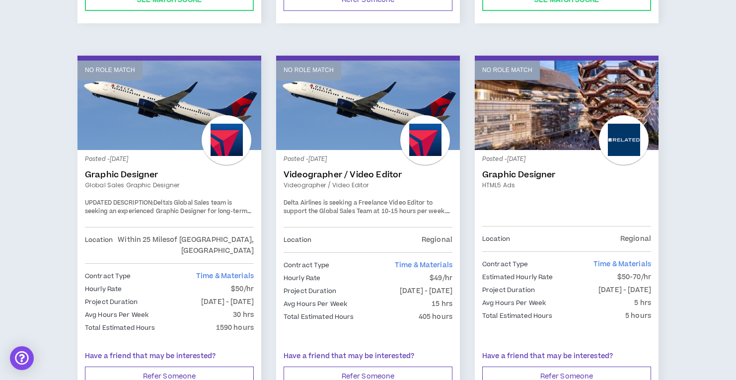
scroll to position [903, 0]
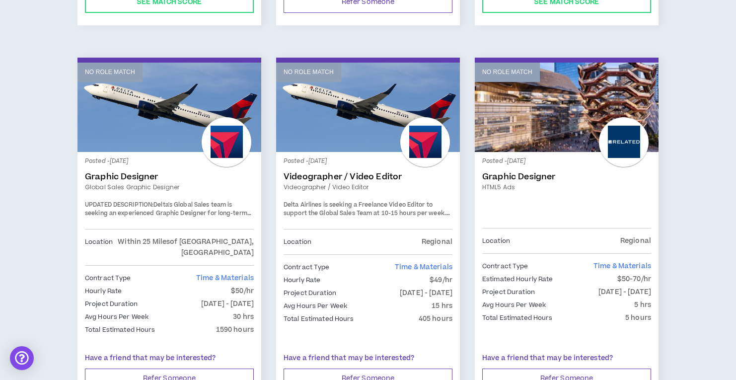
click at [557, 97] on link "No Role Match" at bounding box center [567, 107] width 184 height 89
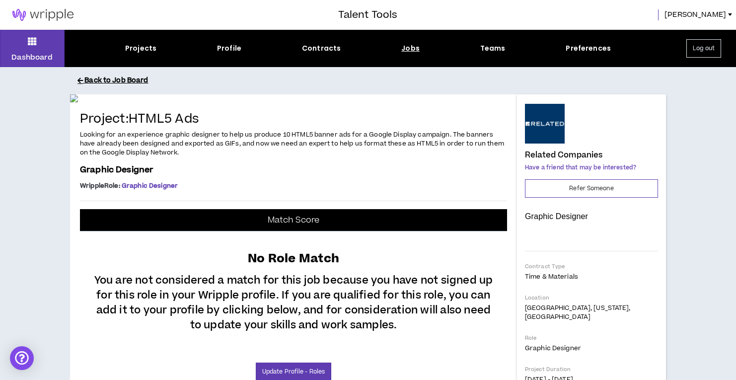
click at [88, 78] on button "Back to Job Board" at bounding box center [375, 80] width 596 height 17
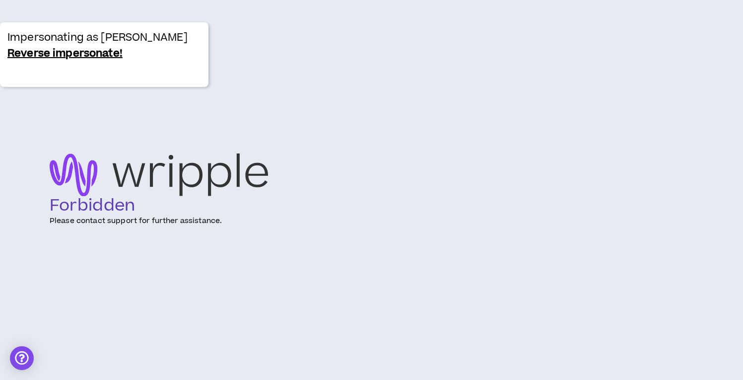
click at [51, 55] on link "Reverse impersonate!" at bounding box center [64, 54] width 115 height 16
